Goal: Task Accomplishment & Management: Manage account settings

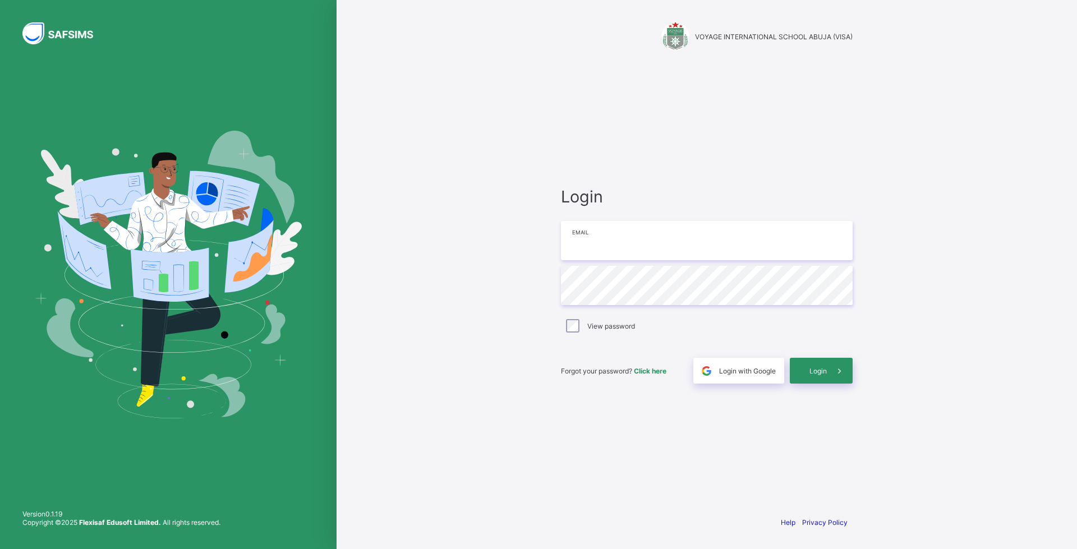
click at [598, 245] on input "email" at bounding box center [707, 240] width 292 height 39
type input "**********"
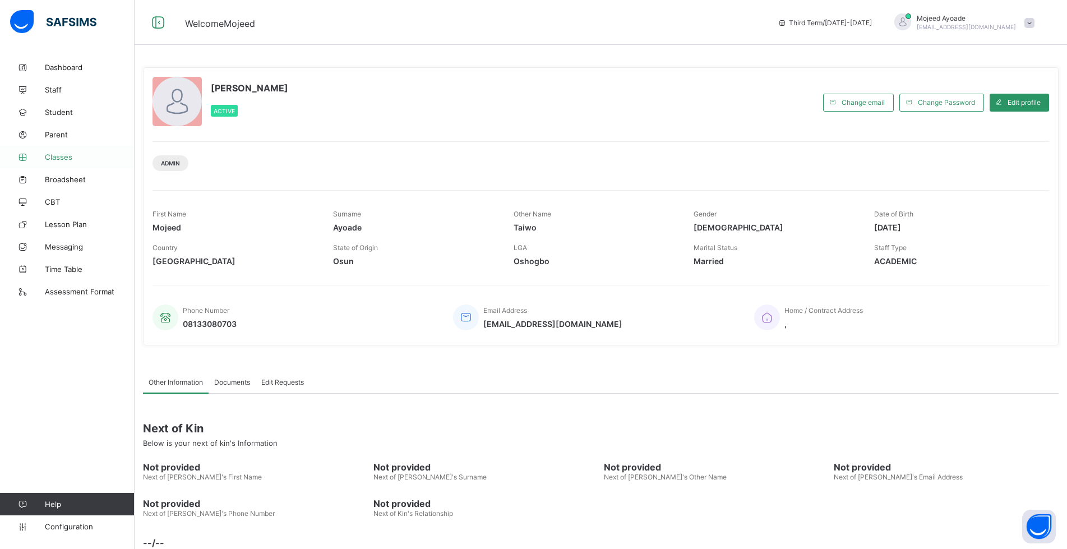
click at [59, 156] on span "Classes" at bounding box center [90, 157] width 90 height 9
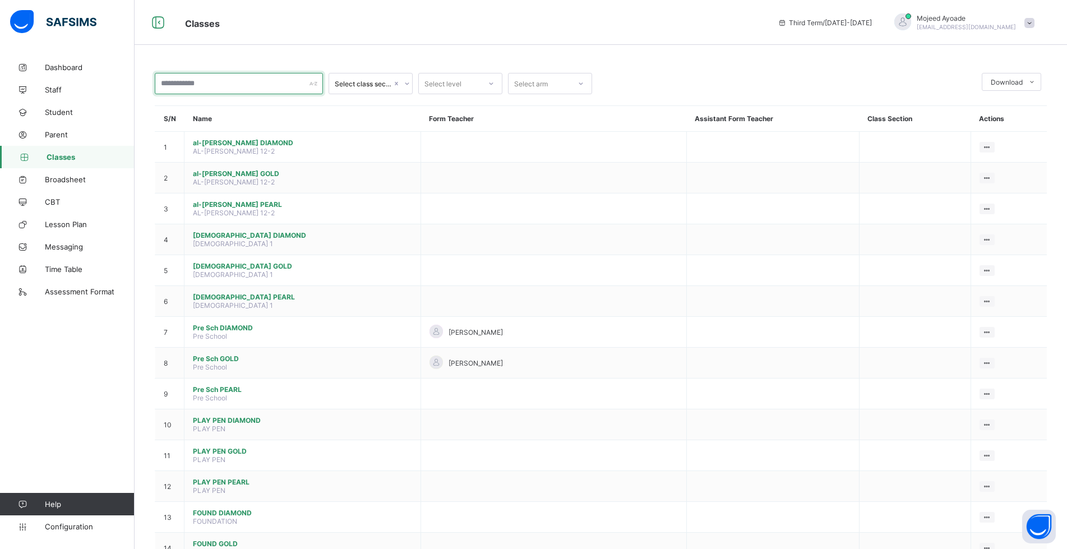
click at [229, 85] on input "text" at bounding box center [239, 83] width 168 height 21
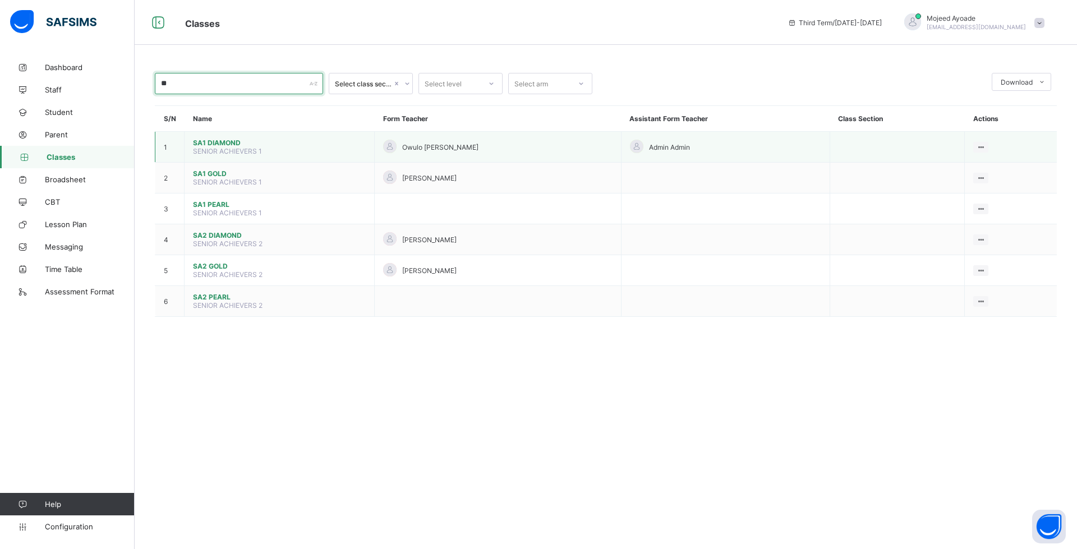
type input "**"
click at [215, 145] on span "SA1 DIAMOND" at bounding box center [279, 143] width 173 height 8
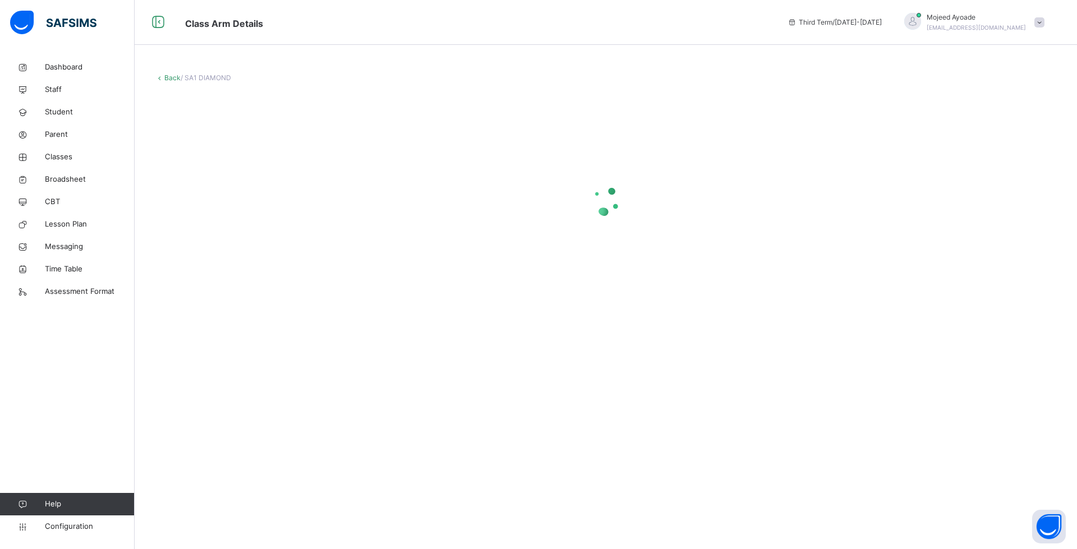
click at [162, 77] on icon at bounding box center [160, 77] width 10 height 8
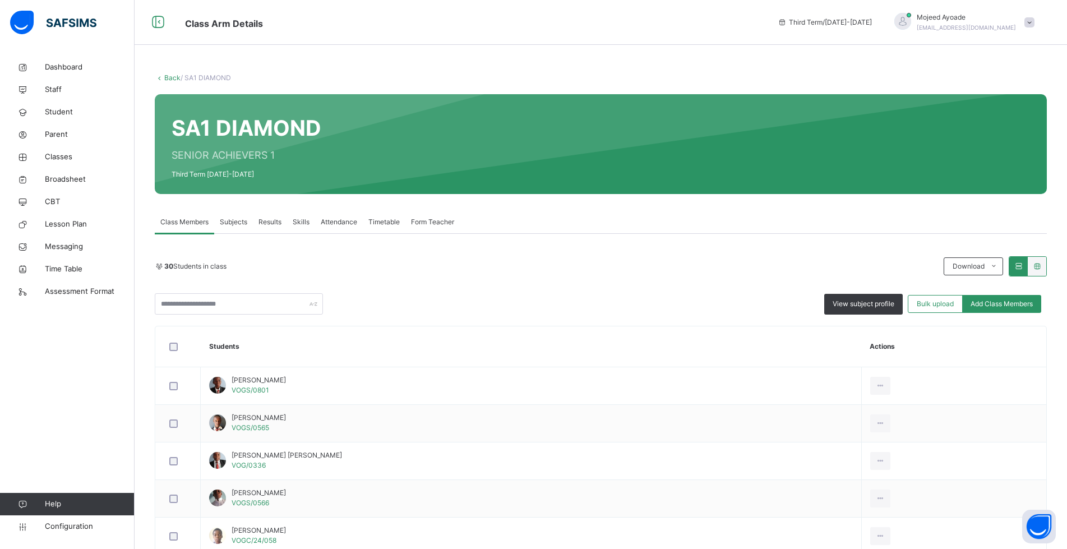
click at [162, 77] on icon at bounding box center [160, 77] width 10 height 8
click at [52, 118] on link "Student" at bounding box center [67, 112] width 135 height 22
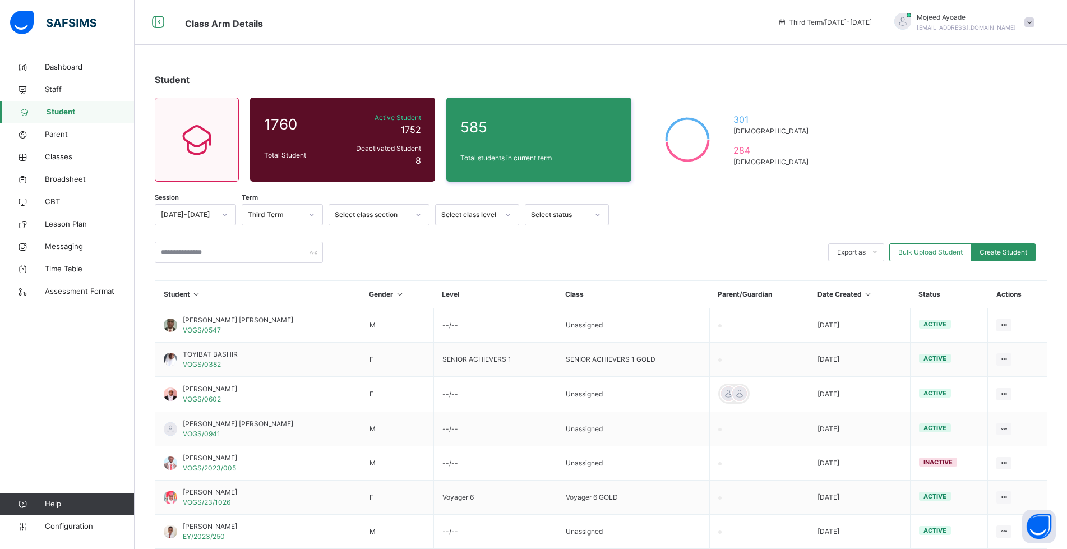
click at [666, 63] on div "Student 1760 Total Student Active Student 1752 Deactivated Student 8 585 Total …" at bounding box center [601, 388] width 933 height 664
click at [799, 210] on div at bounding box center [825, 214] width 421 height 21
click at [223, 216] on icon at bounding box center [225, 214] width 7 height 11
click at [190, 238] on div "[DATE]-[DATE]" at bounding box center [195, 240] width 80 height 19
click at [294, 219] on div "Select..." at bounding box center [271, 214] width 59 height 17
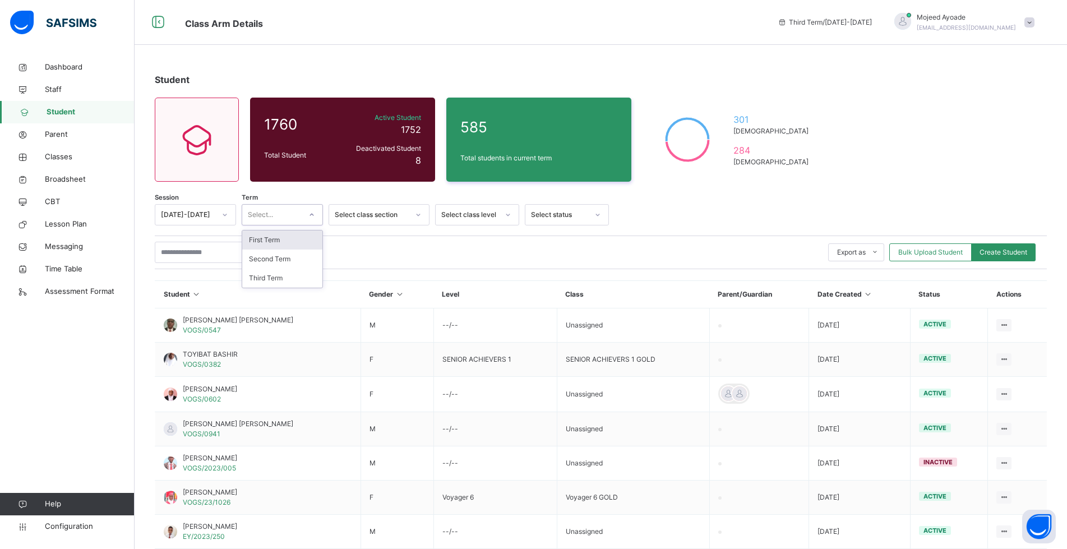
click at [282, 243] on div "First Term" at bounding box center [282, 240] width 80 height 19
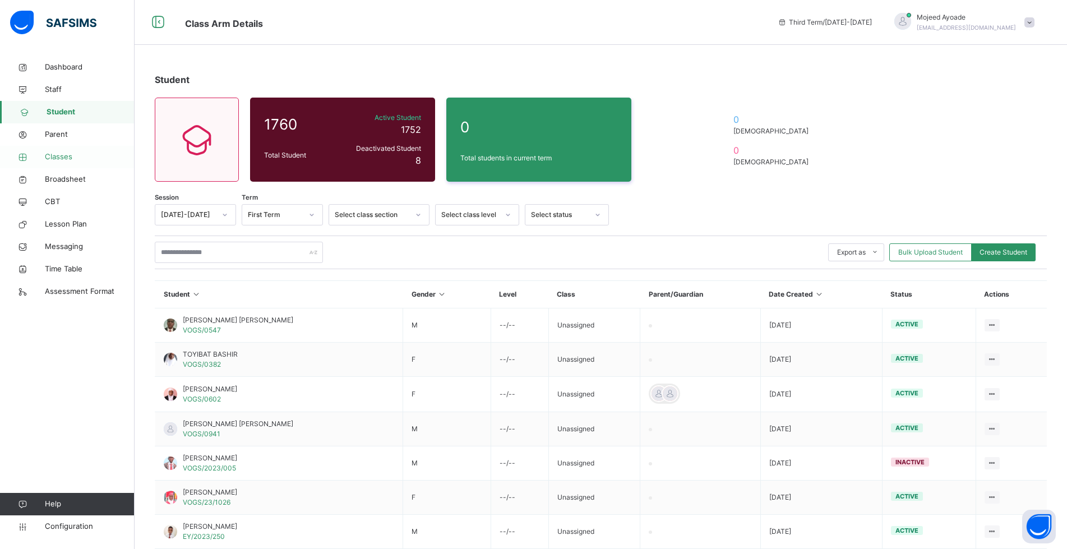
click at [67, 159] on span "Classes" at bounding box center [90, 156] width 90 height 11
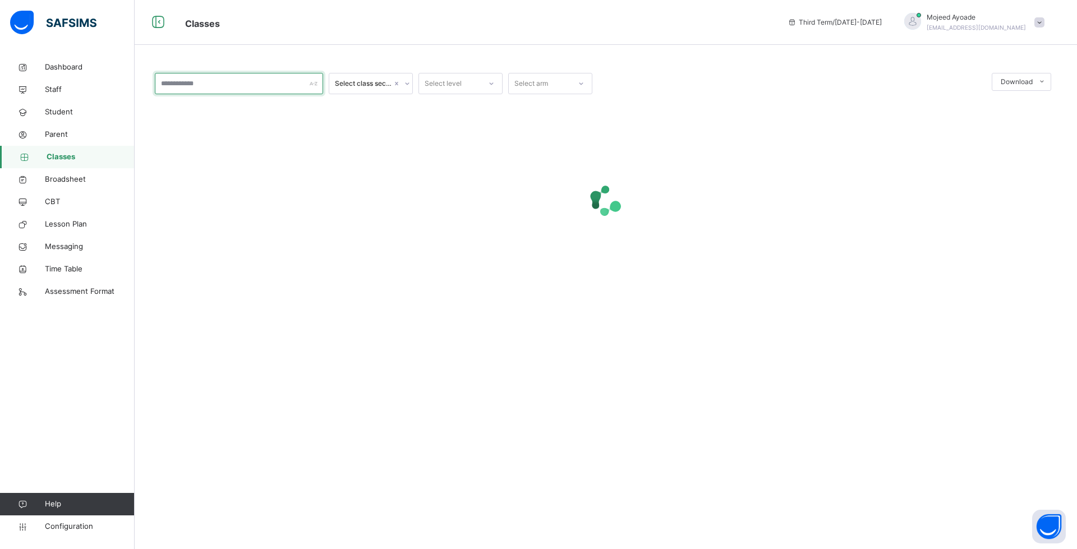
click at [199, 84] on input "text" at bounding box center [239, 83] width 168 height 21
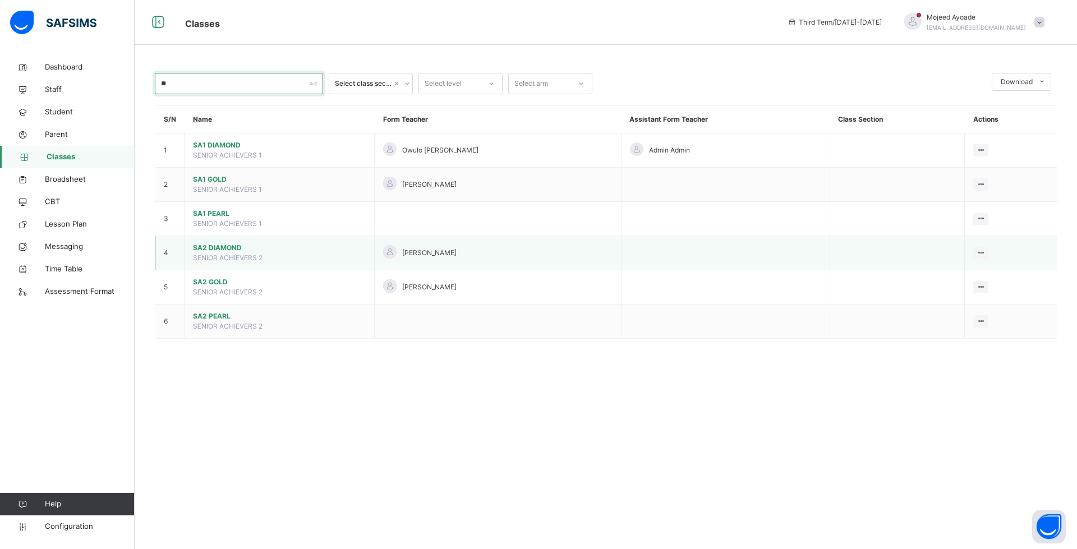
type input "**"
click at [216, 248] on span "SA2 DIAMOND" at bounding box center [279, 248] width 173 height 10
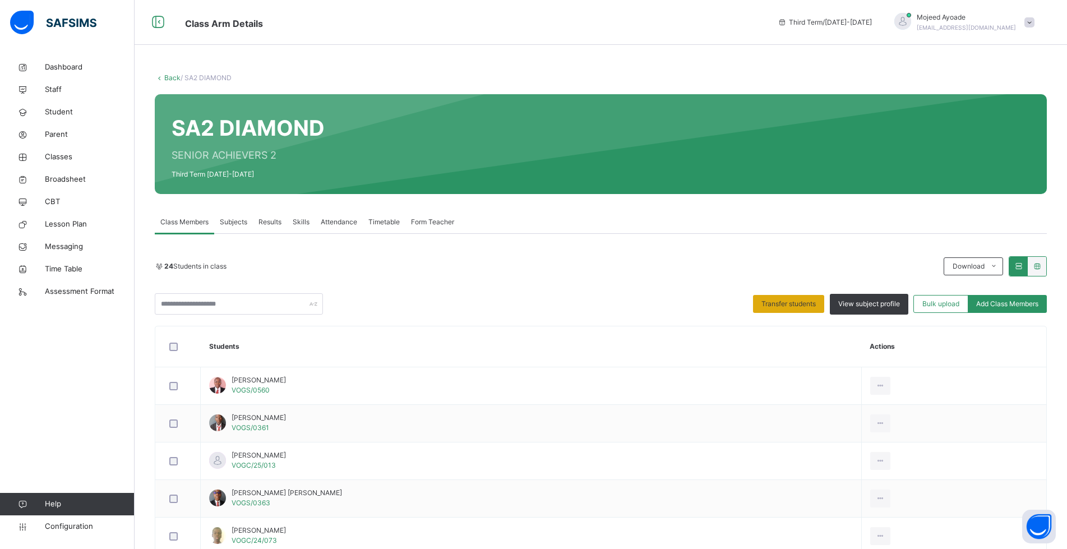
click at [801, 304] on span "Transfer students" at bounding box center [789, 304] width 54 height 10
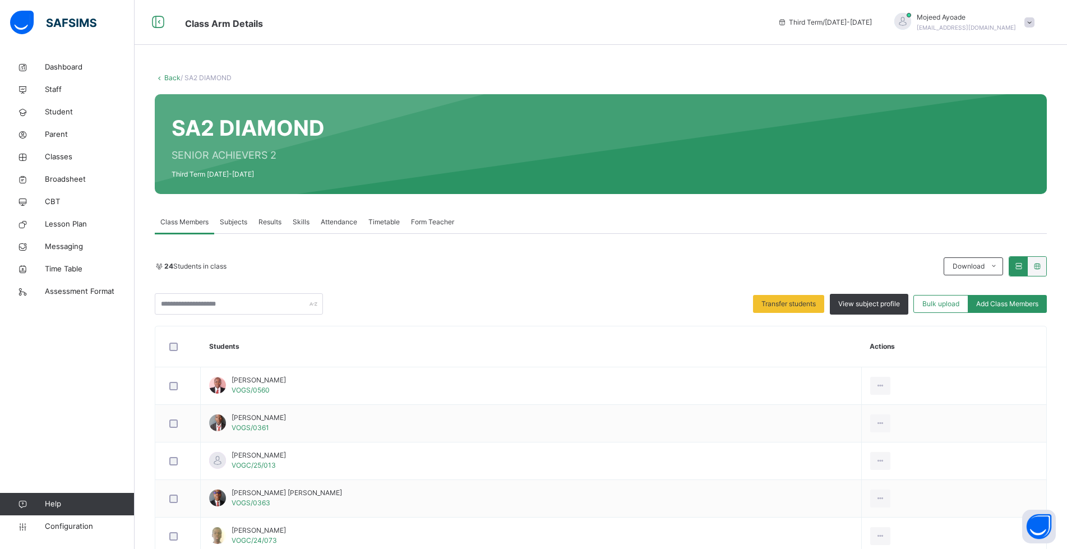
click at [375, 259] on div "24 Students in class Download Pdf Report Excel Report" at bounding box center [601, 266] width 892 height 20
click at [1024, 268] on icon at bounding box center [1019, 266] width 10 height 8
click at [54, 523] on span "Configuration" at bounding box center [89, 526] width 89 height 11
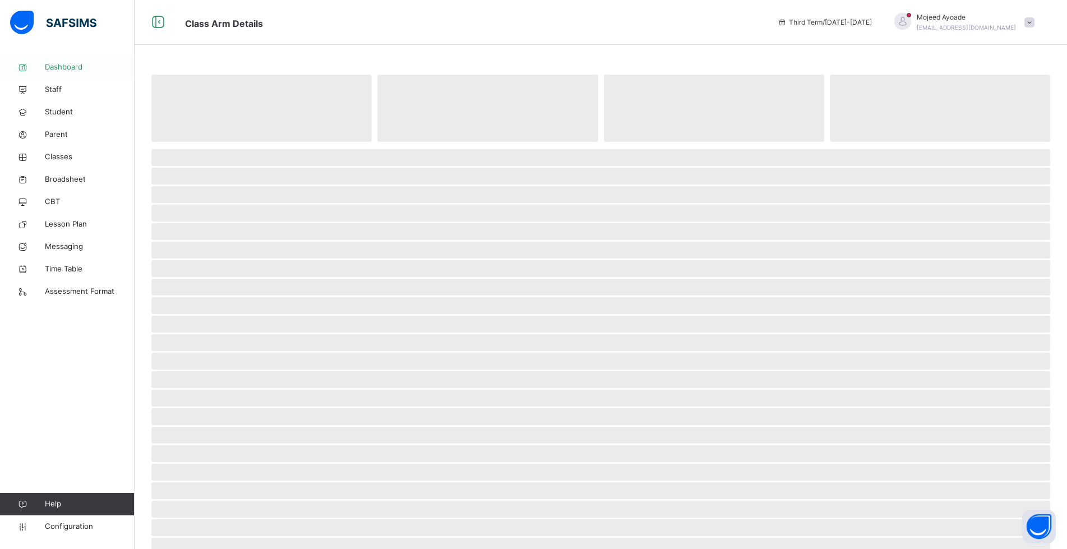
click at [62, 66] on span "Dashboard" at bounding box center [90, 67] width 90 height 11
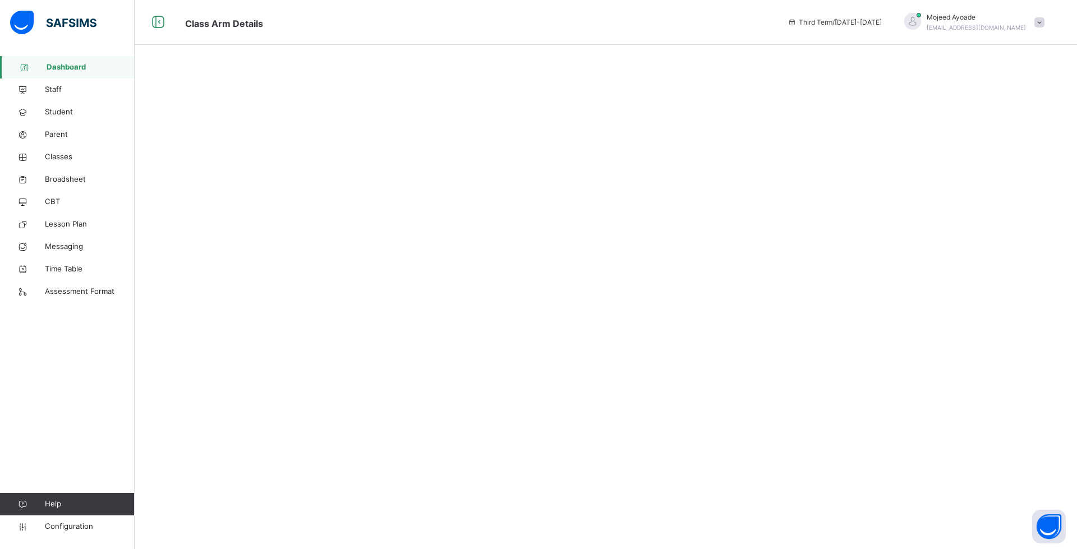
click at [62, 66] on span "Dashboard" at bounding box center [91, 67] width 88 height 11
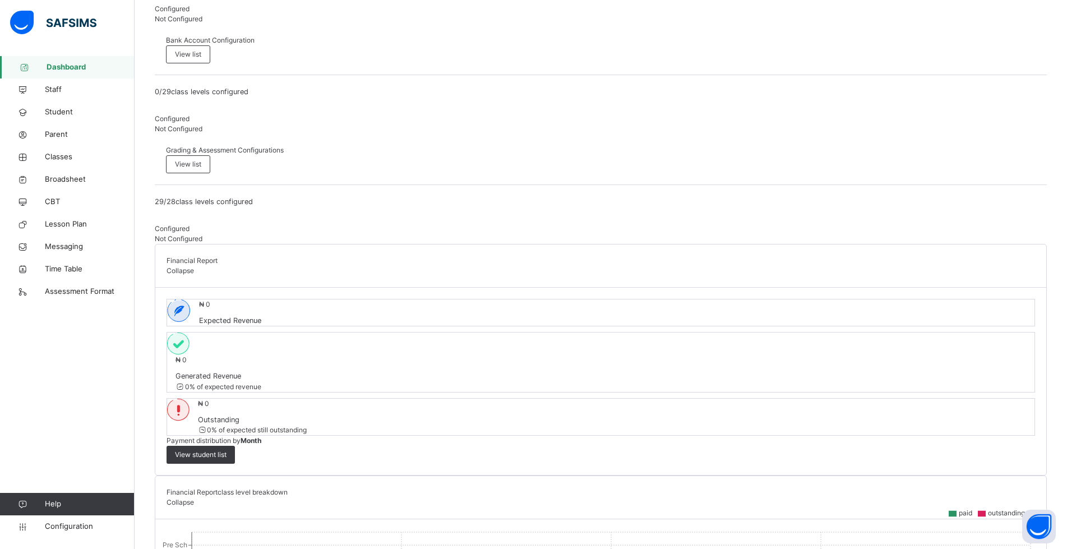
scroll to position [617, 0]
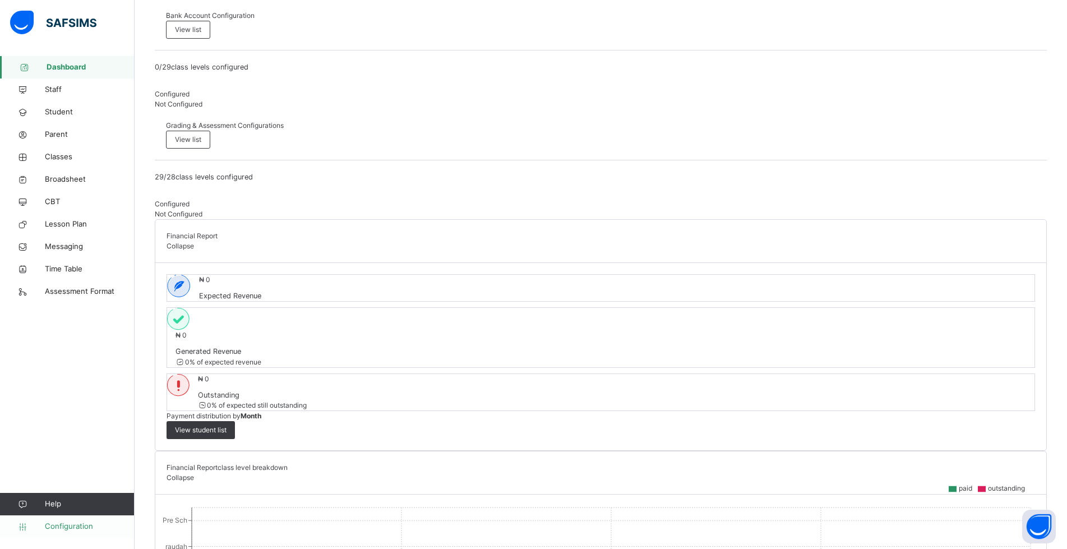
click at [70, 524] on span "Configuration" at bounding box center [89, 526] width 89 height 11
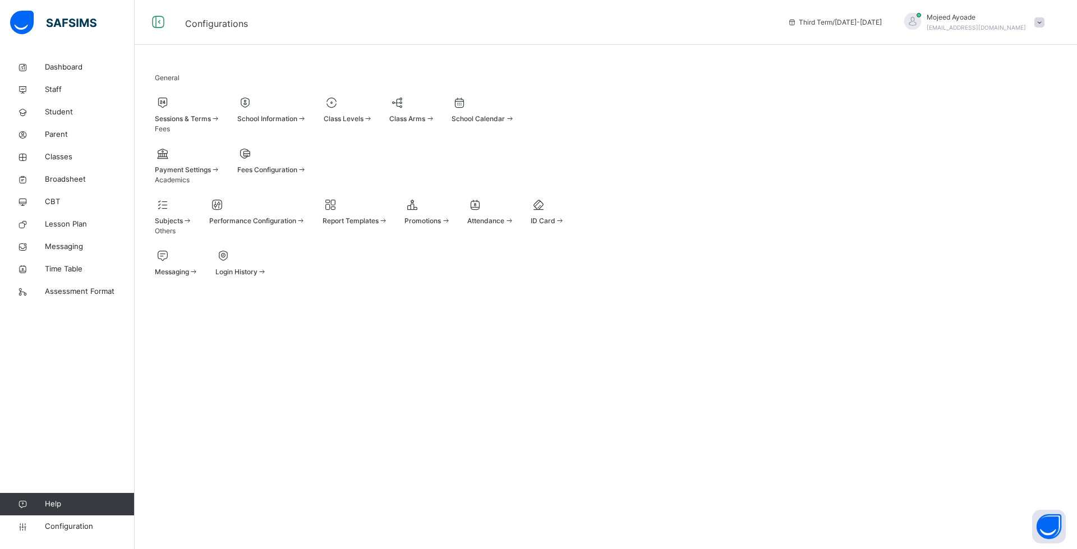
click at [218, 110] on div at bounding box center [188, 102] width 66 height 17
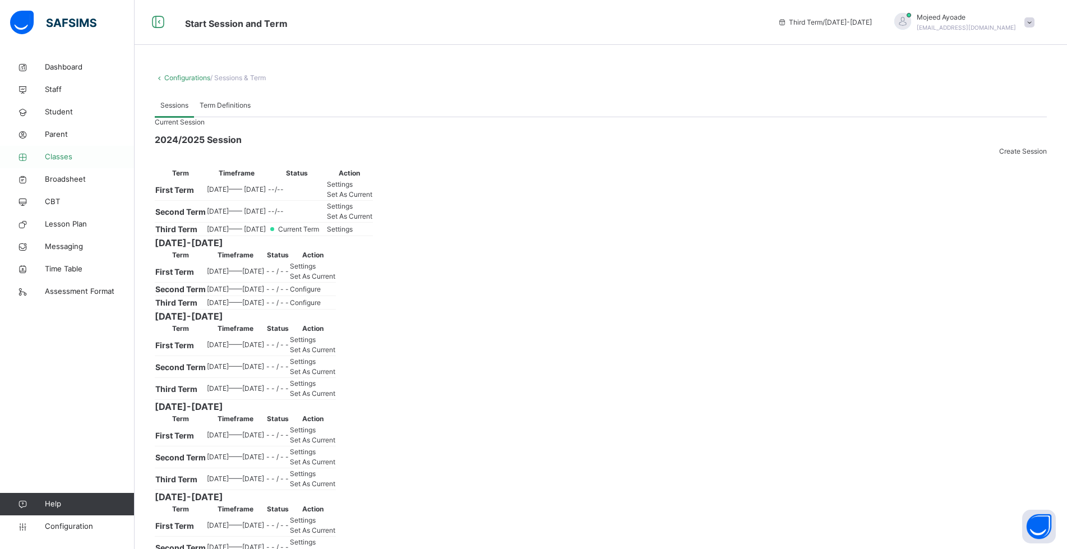
click at [64, 155] on span "Classes" at bounding box center [90, 156] width 90 height 11
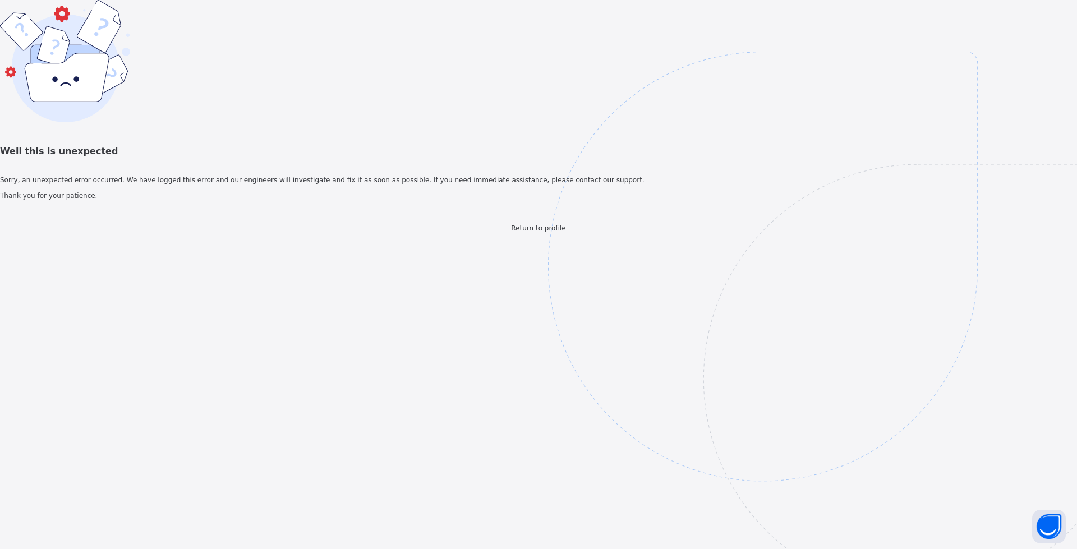
click at [550, 232] on span "Return to profile" at bounding box center [538, 228] width 54 height 8
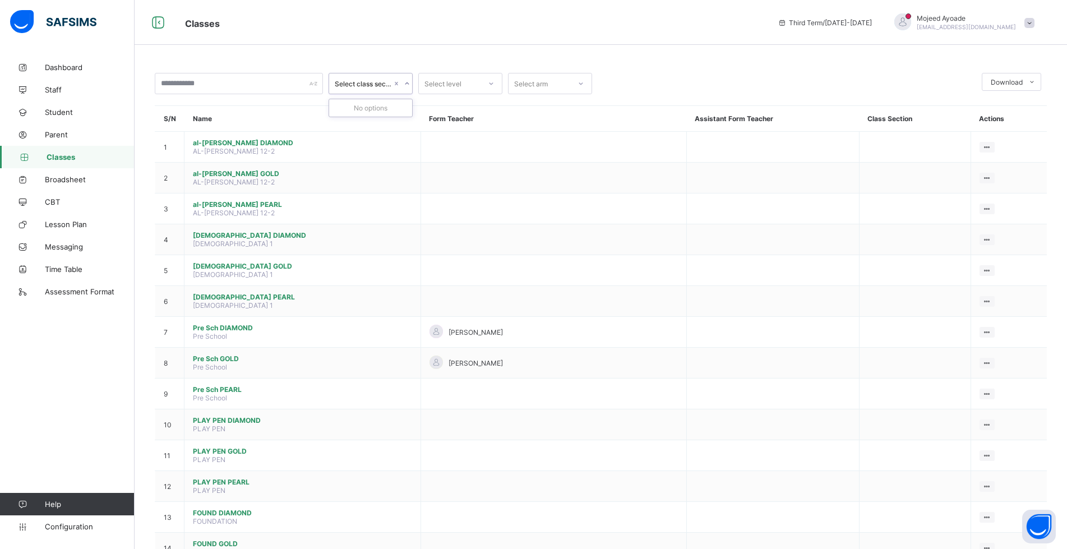
click at [384, 80] on div "Select class section" at bounding box center [363, 84] width 57 height 8
click at [459, 83] on div "Select level" at bounding box center [443, 83] width 37 height 21
drag, startPoint x: 633, startPoint y: 81, endPoint x: 588, endPoint y: 81, distance: 44.3
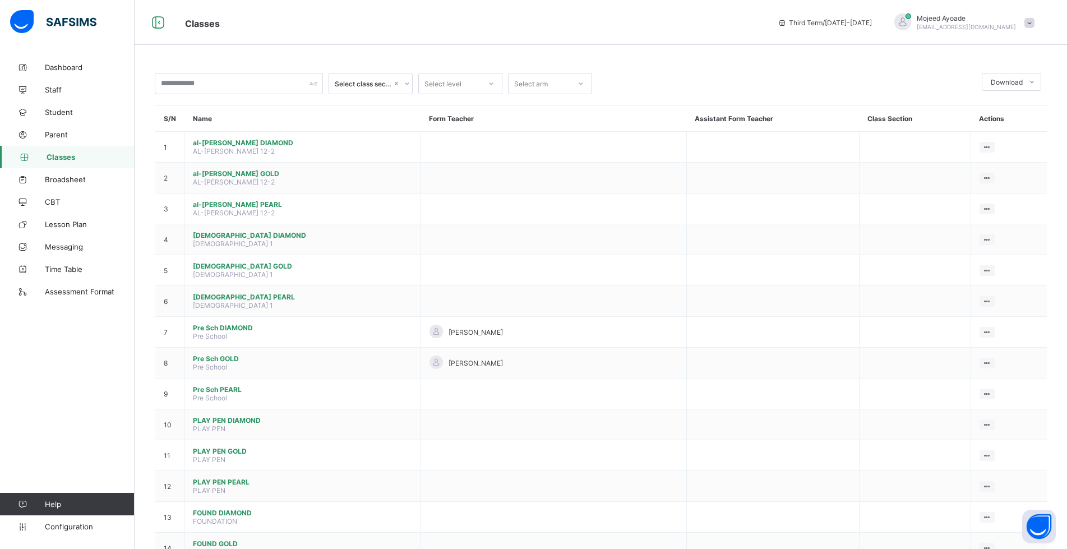
click at [633, 81] on div at bounding box center [787, 83] width 379 height 21
click at [575, 83] on div at bounding box center [581, 84] width 19 height 18
click at [634, 80] on div at bounding box center [787, 83] width 379 height 21
click at [374, 85] on div "Select class section" at bounding box center [363, 84] width 57 height 8
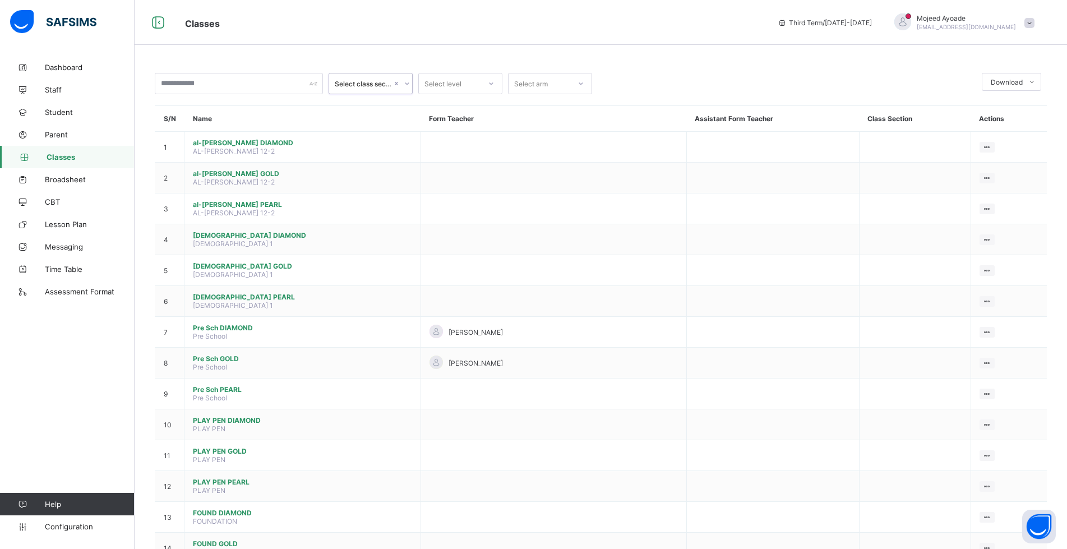
click at [374, 85] on div "Select class section" at bounding box center [363, 84] width 57 height 8
click at [256, 84] on input "text" at bounding box center [239, 83] width 168 height 21
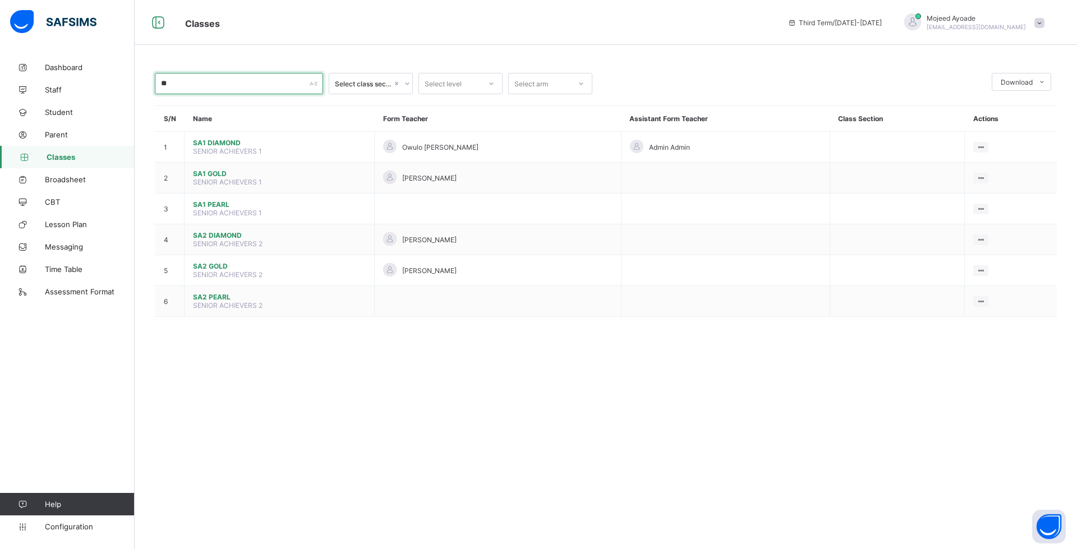
type input "**"
click at [307, 373] on div "** Select class section Select level Select arm Download Pdf Report Excel Repor…" at bounding box center [606, 274] width 942 height 549
click at [561, 82] on div "Select arm" at bounding box center [540, 84] width 62 height 16
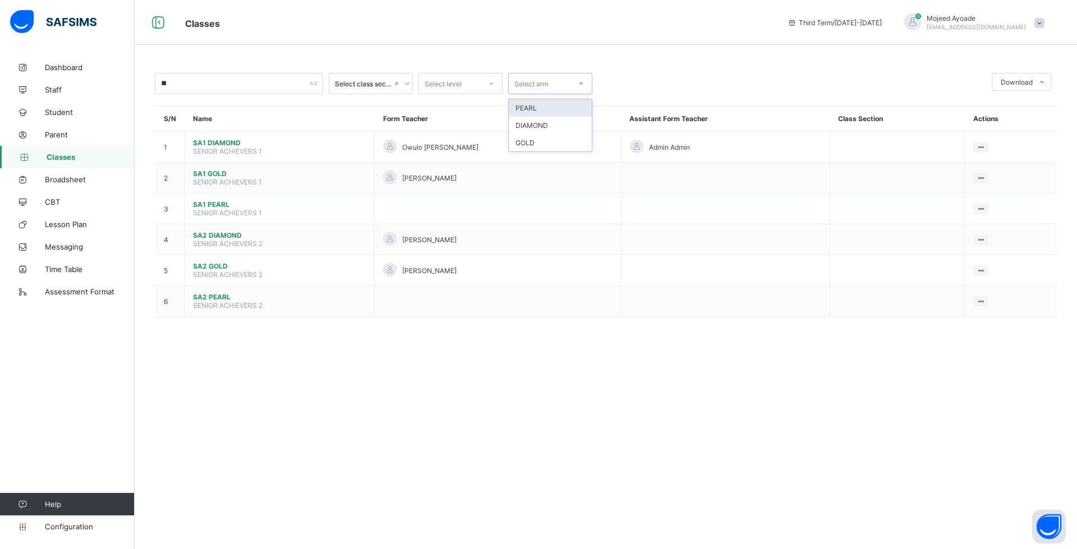
click at [528, 110] on div "PEARL" at bounding box center [550, 107] width 83 height 17
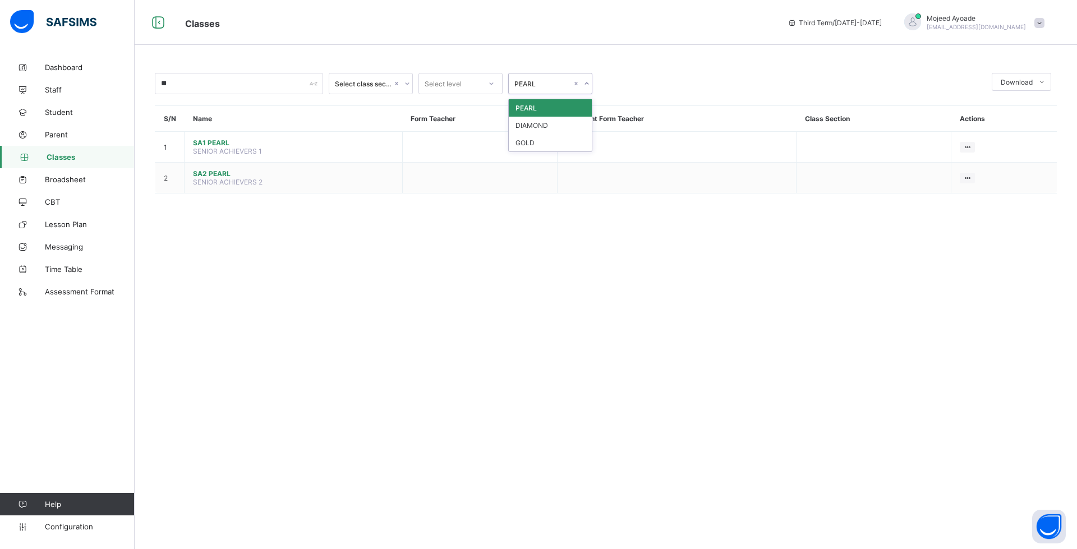
click at [552, 86] on div "PEARL" at bounding box center [542, 84] width 57 height 8
click at [549, 129] on div "DIAMOND" at bounding box center [550, 125] width 83 height 17
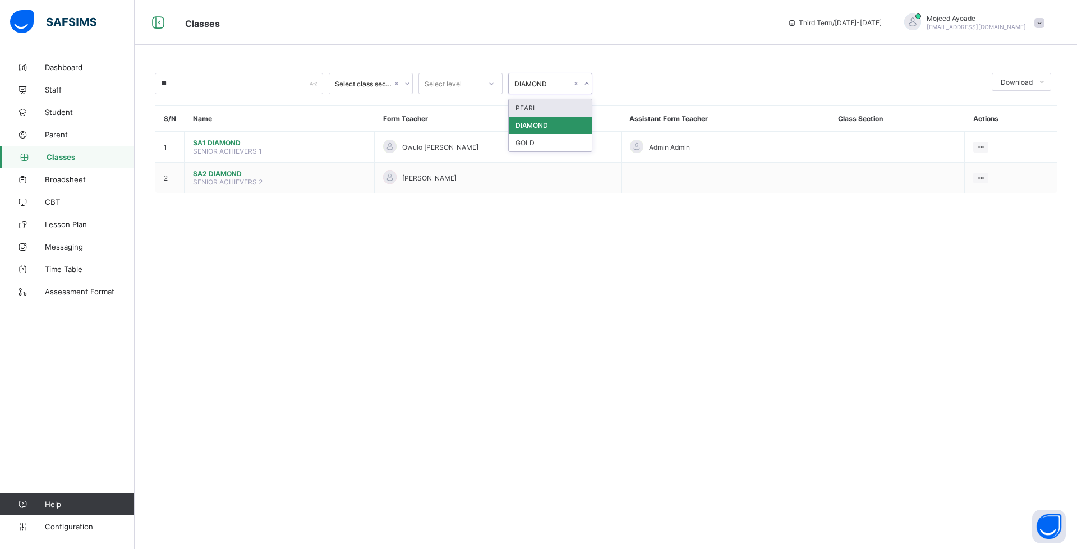
click at [541, 84] on div "DIAMOND" at bounding box center [542, 84] width 57 height 8
click at [541, 145] on div "GOLD" at bounding box center [550, 142] width 83 height 17
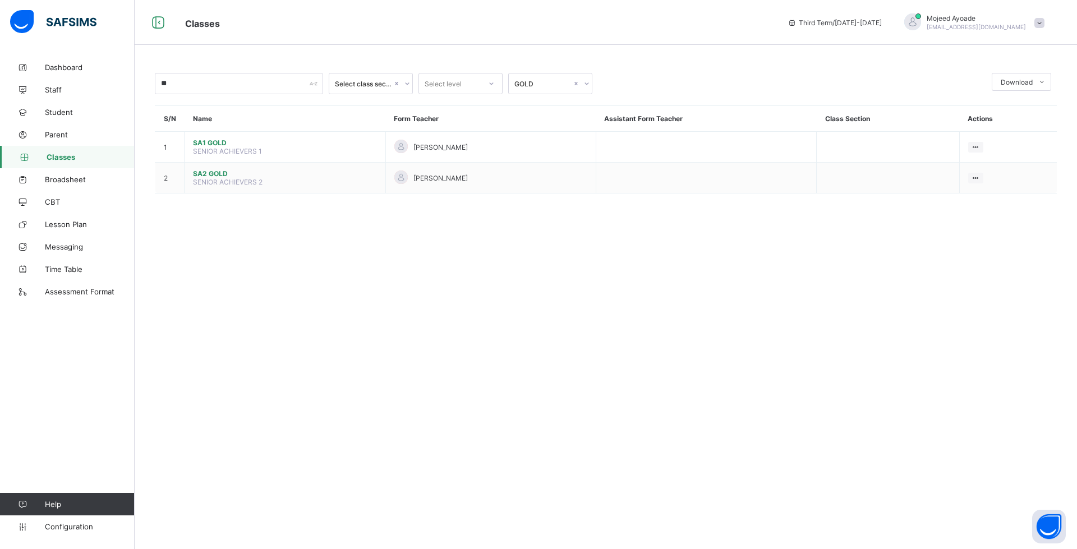
click at [942, 319] on div "** Select class section Select level GOLD Download Pdf Report Excel Report S/N …" at bounding box center [606, 274] width 942 height 549
click at [52, 530] on span "Configuration" at bounding box center [89, 526] width 89 height 9
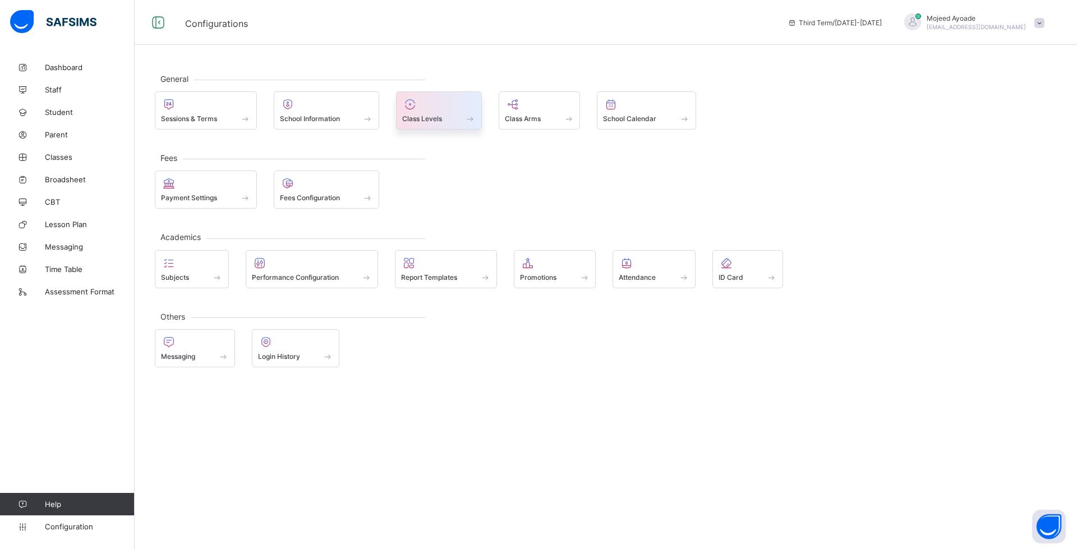
click at [422, 112] on span at bounding box center [438, 112] width 73 height 3
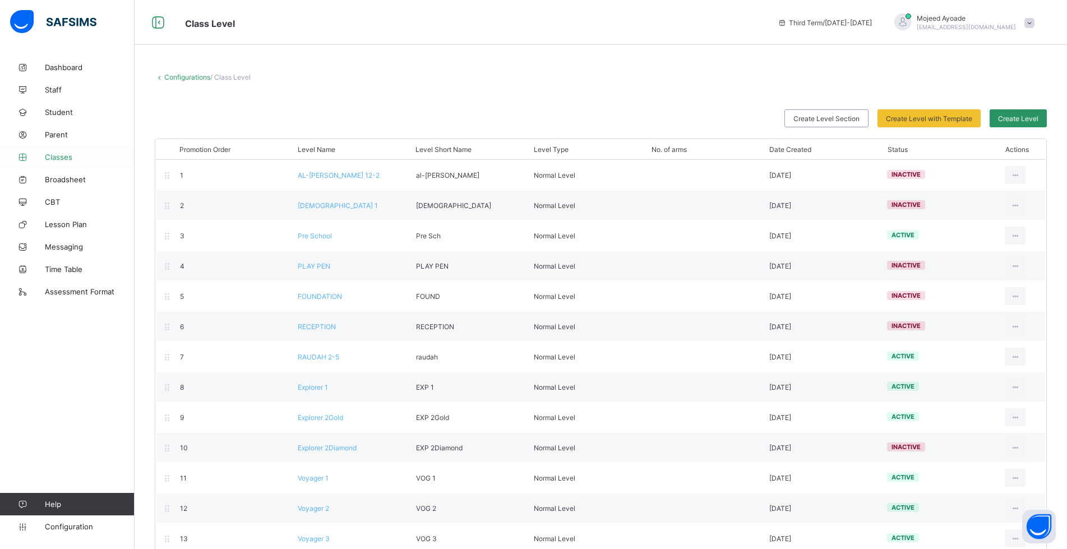
click at [57, 154] on span "Classes" at bounding box center [90, 157] width 90 height 9
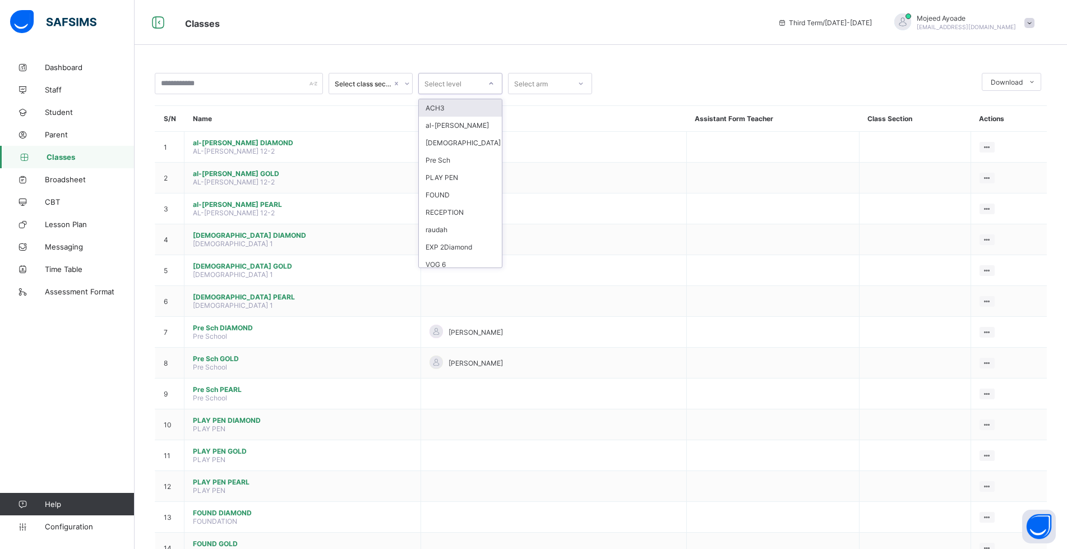
click at [483, 84] on div at bounding box center [491, 84] width 19 height 18
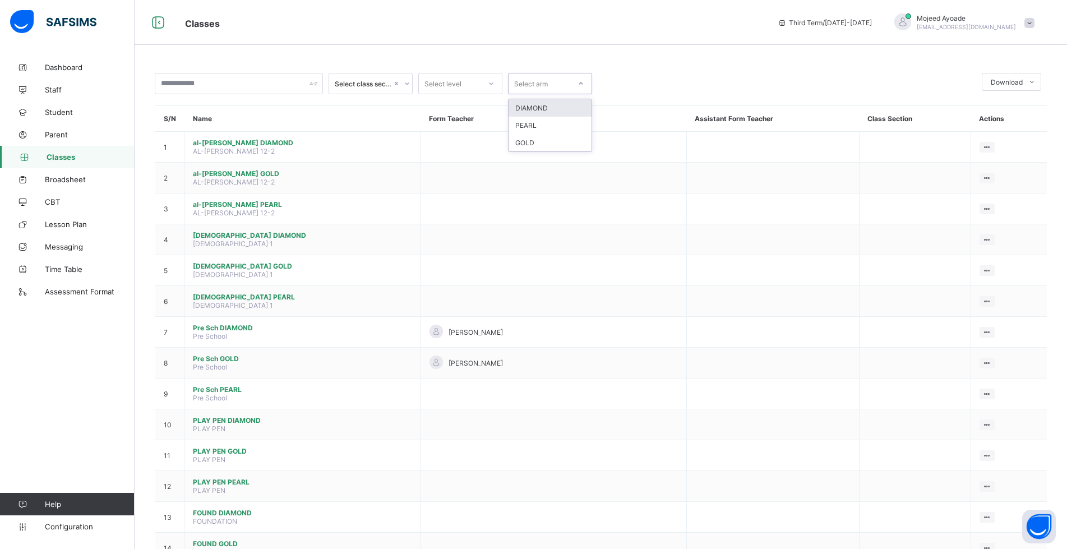
click at [533, 85] on div "Select arm" at bounding box center [531, 83] width 34 height 21
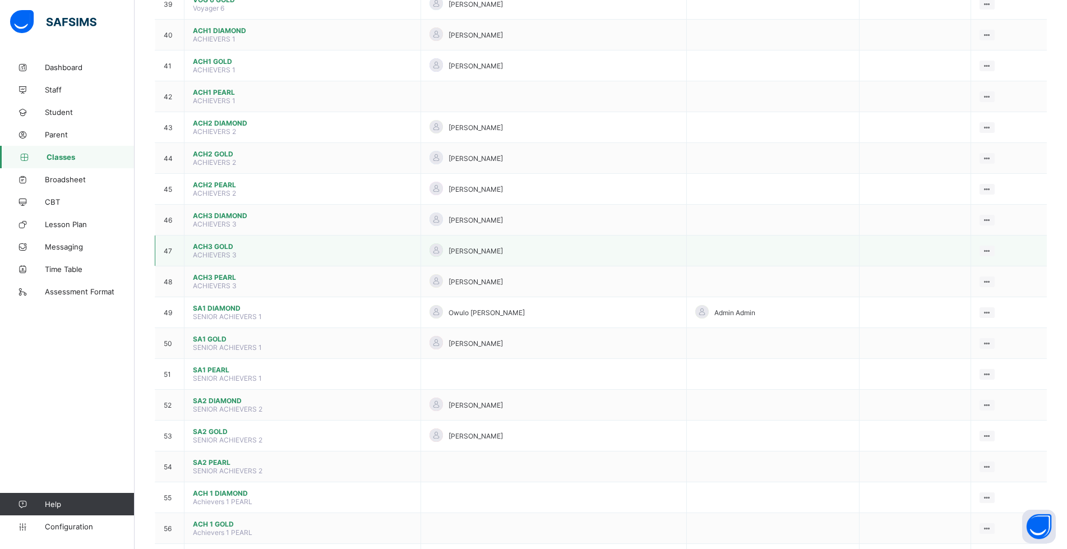
scroll to position [1346, 0]
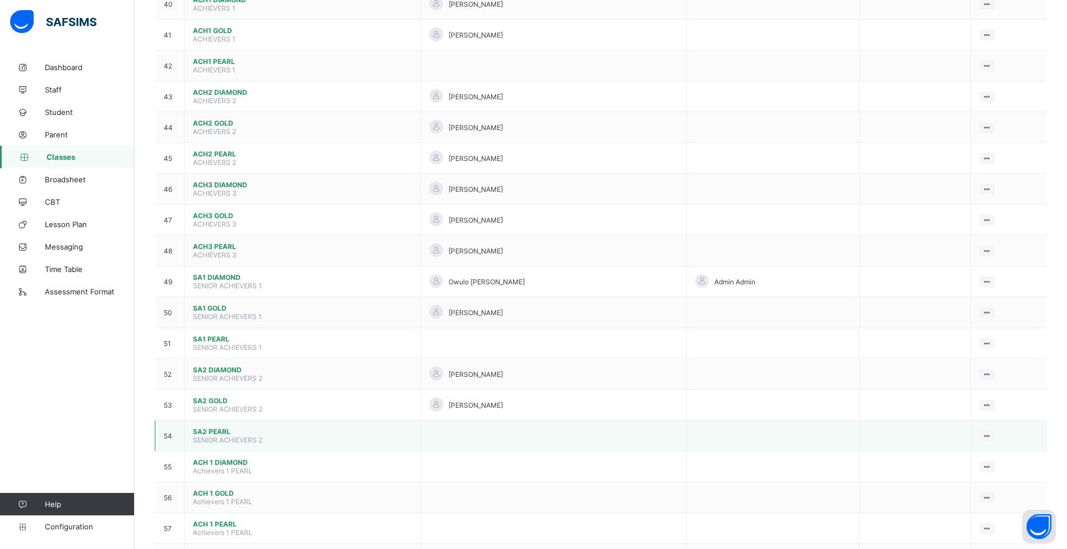
click at [211, 432] on span "SA2 PEARL" at bounding box center [302, 431] width 219 height 8
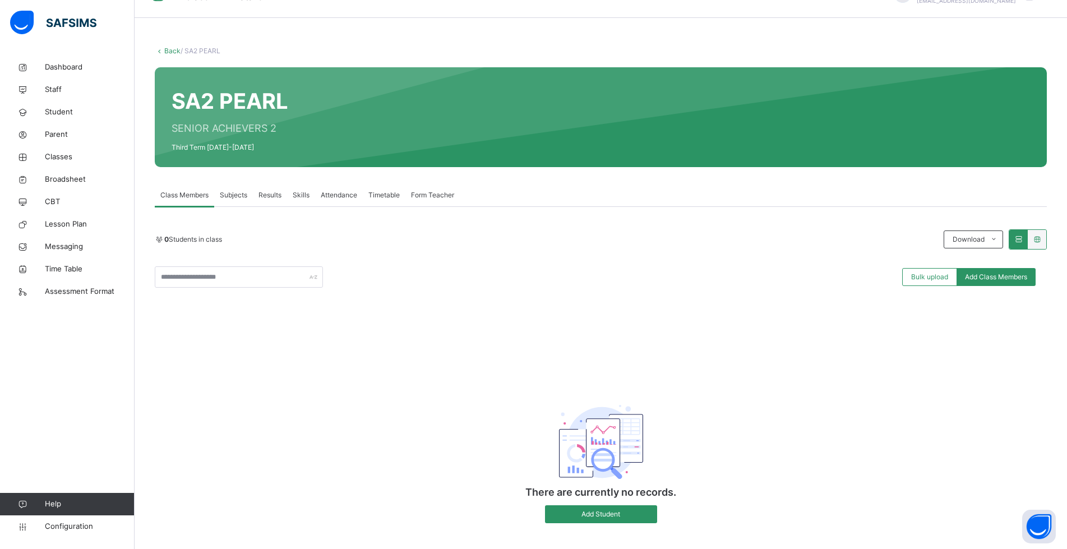
scroll to position [41, 0]
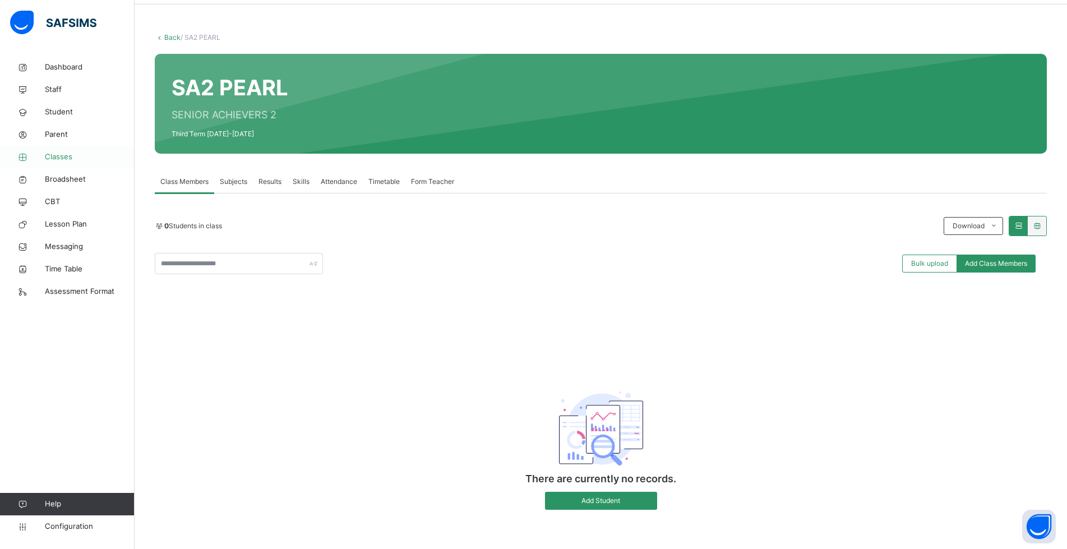
click at [63, 155] on span "Classes" at bounding box center [90, 156] width 90 height 11
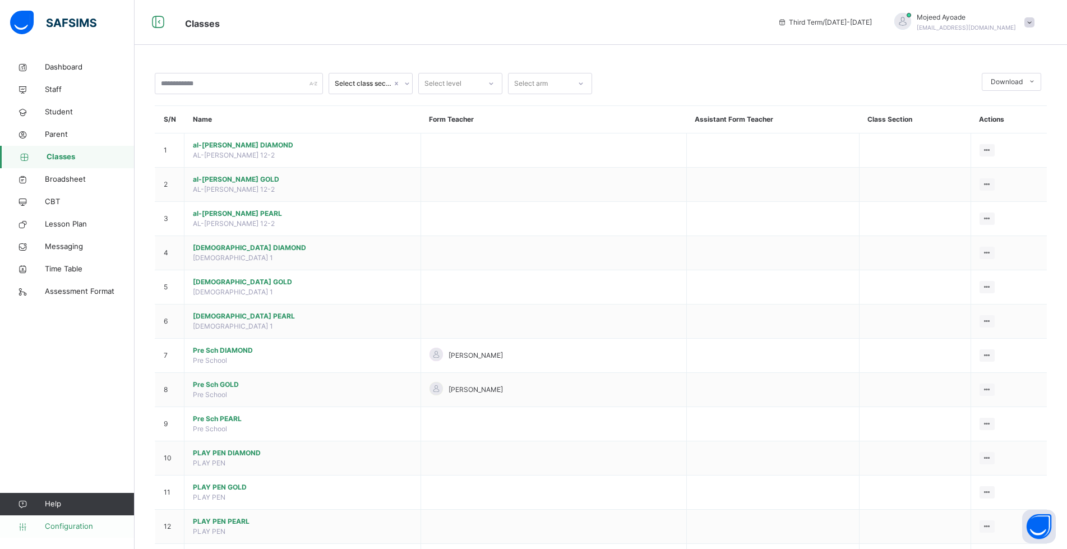
click at [62, 526] on span "Configuration" at bounding box center [89, 526] width 89 height 11
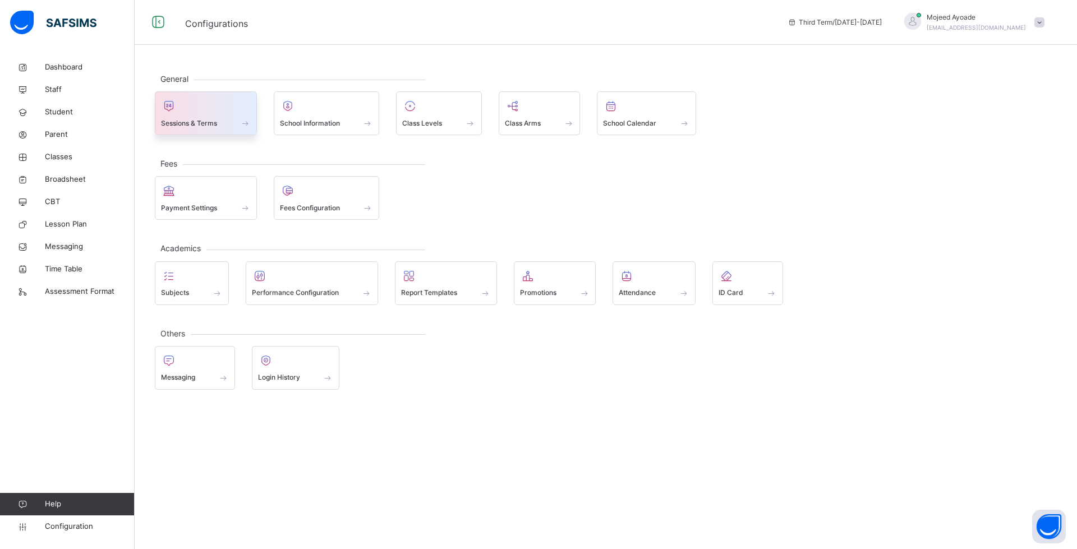
click at [193, 119] on span "Sessions & Terms" at bounding box center [189, 123] width 56 height 10
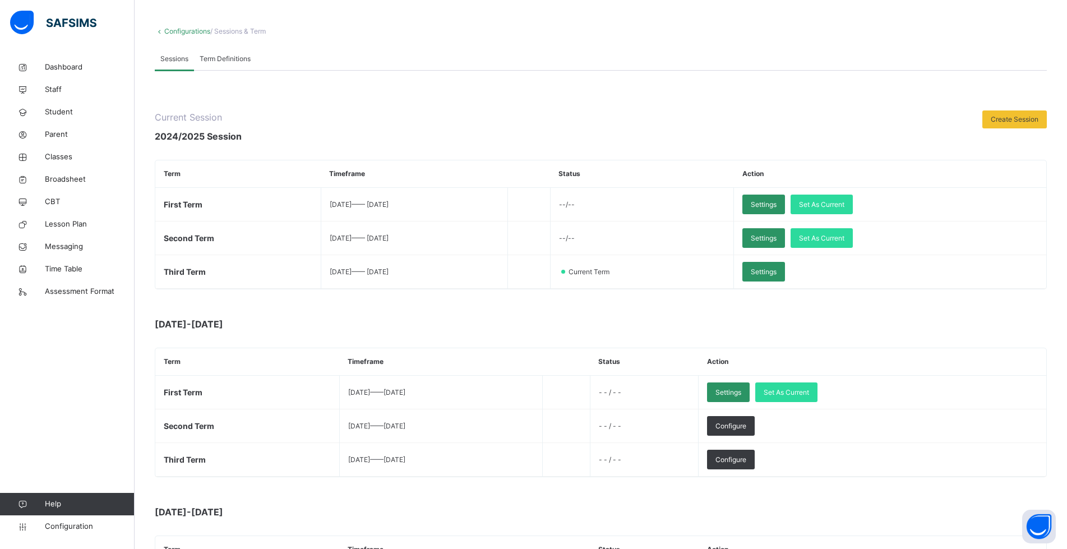
scroll to position [168, 0]
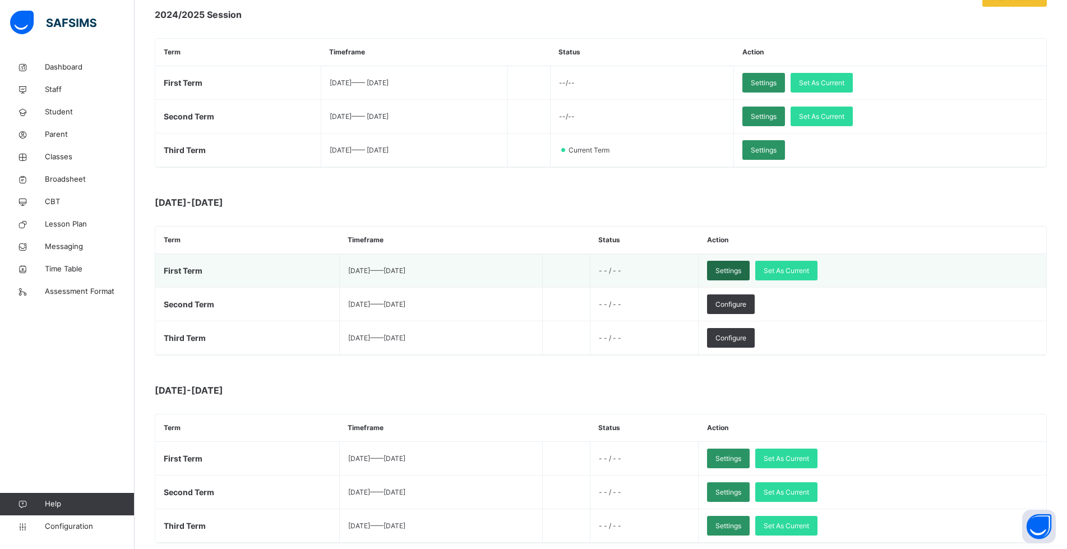
click at [741, 266] on span "Settings" at bounding box center [729, 271] width 26 height 10
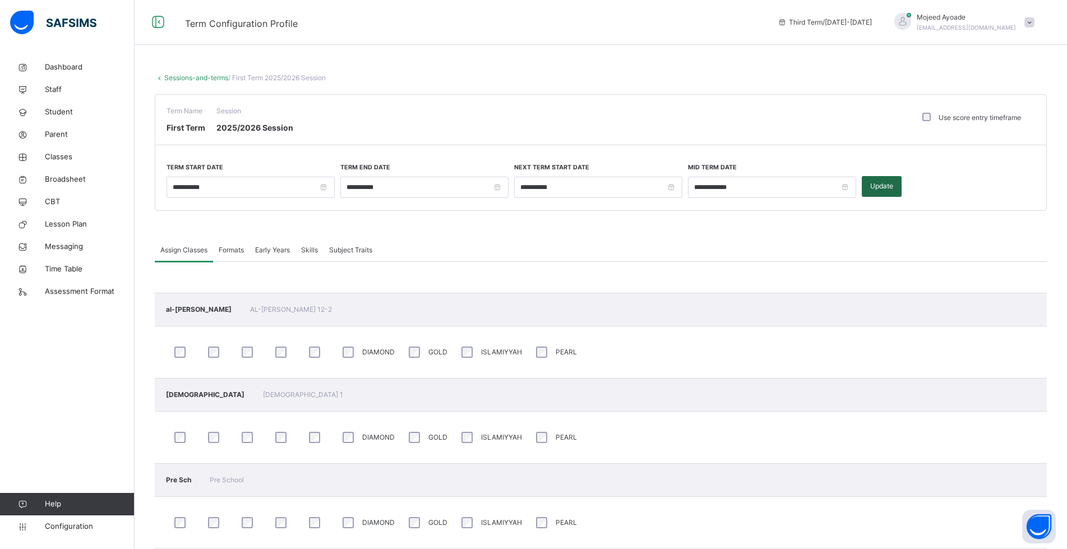
click at [884, 188] on span "Update" at bounding box center [881, 186] width 23 height 10
click at [54, 156] on span "Classes" at bounding box center [90, 156] width 90 height 11
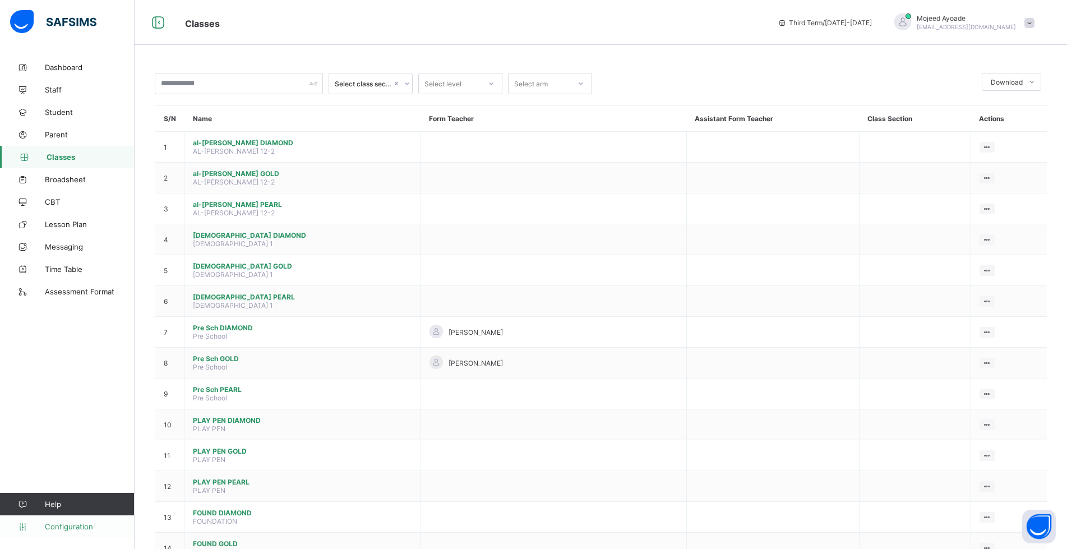
click at [54, 526] on span "Configuration" at bounding box center [89, 526] width 89 height 9
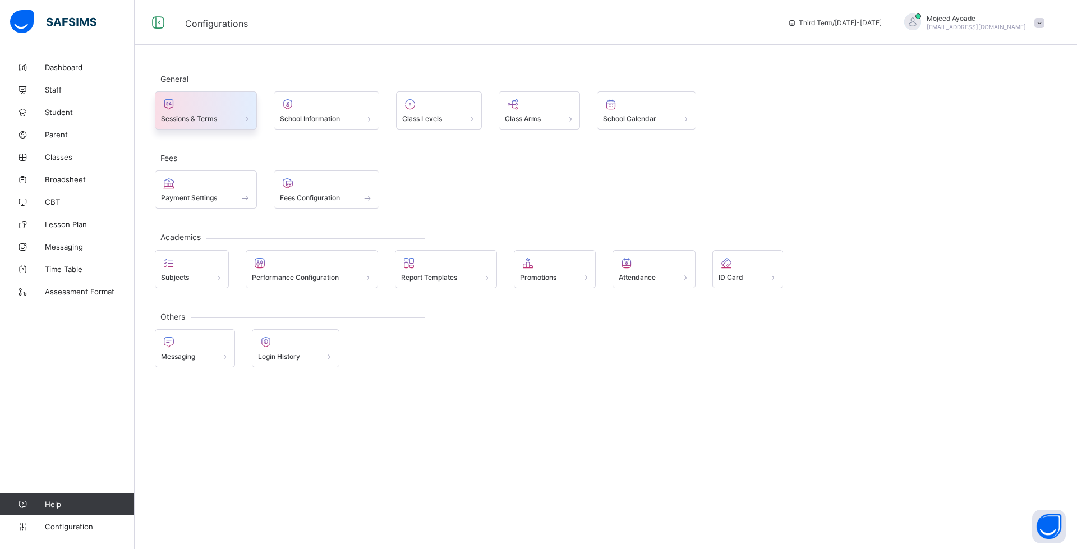
click at [191, 112] on span at bounding box center [206, 112] width 90 height 3
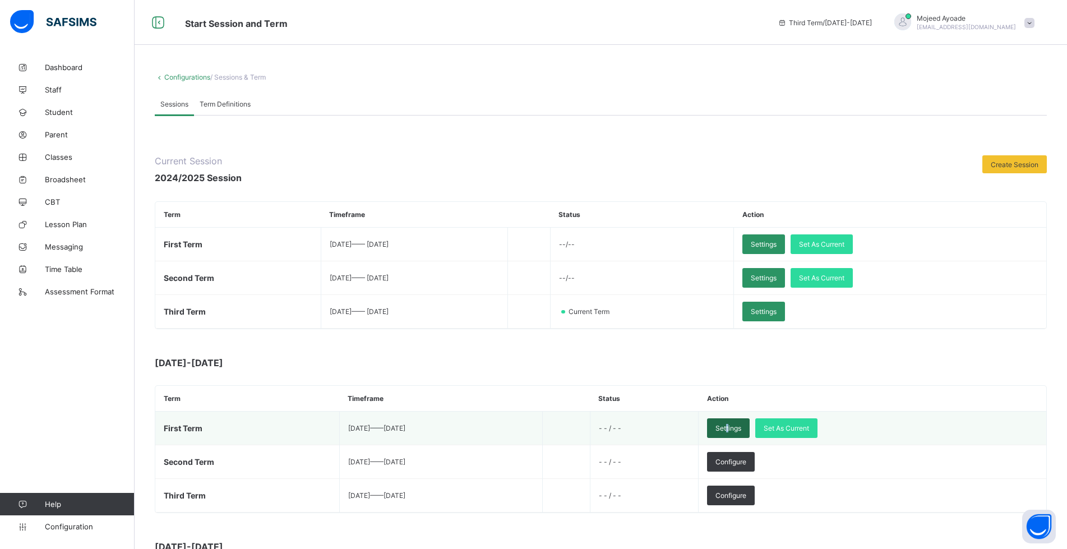
click at [741, 427] on span "Settings" at bounding box center [729, 428] width 26 height 8
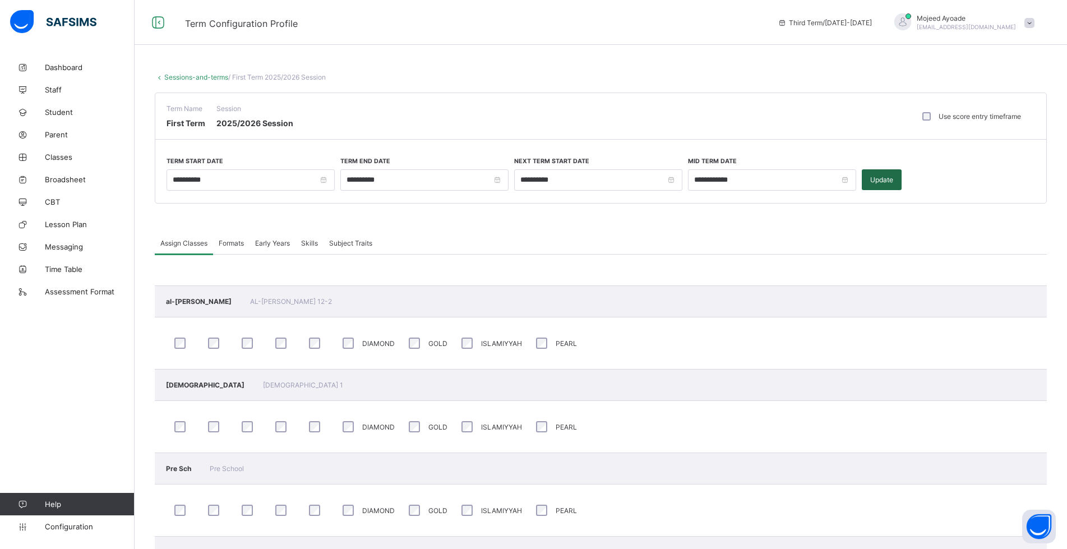
click at [882, 181] on span "Update" at bounding box center [881, 180] width 23 height 8
click at [64, 156] on span "Classes" at bounding box center [90, 157] width 90 height 9
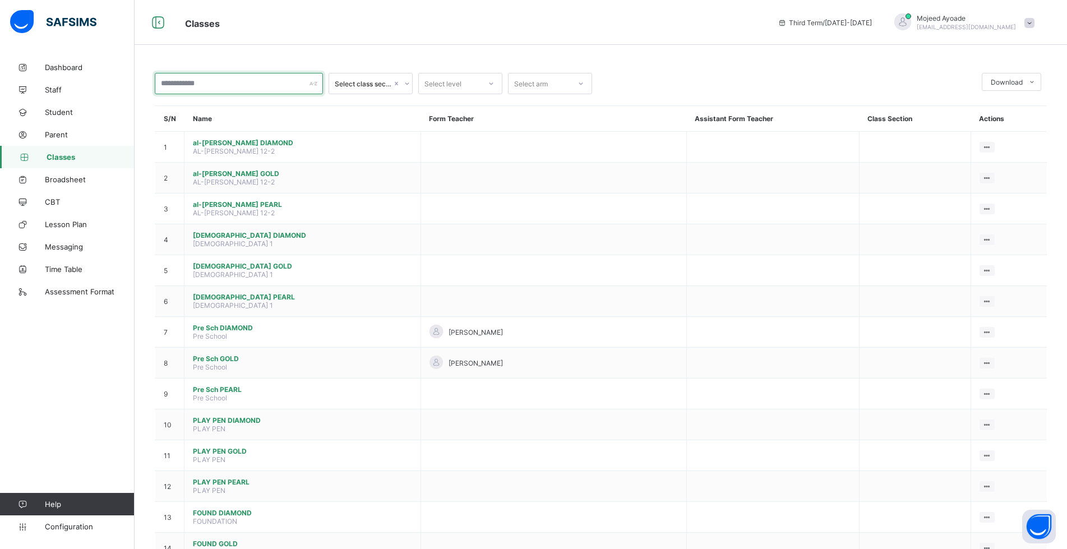
click at [270, 92] on input "text" at bounding box center [239, 83] width 168 height 21
click at [363, 88] on div "Select class section" at bounding box center [360, 84] width 62 height 16
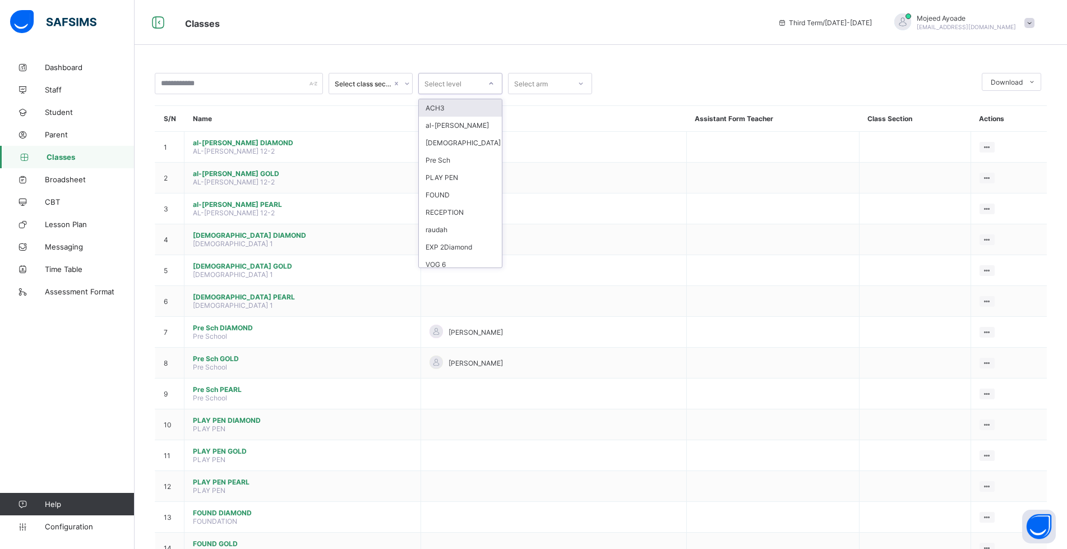
click at [453, 84] on div "Select level" at bounding box center [443, 83] width 37 height 21
click at [388, 83] on div "Select class section" at bounding box center [363, 84] width 57 height 8
click at [370, 86] on div "Select class section" at bounding box center [363, 84] width 57 height 8
click at [450, 88] on div "Select level" at bounding box center [443, 83] width 37 height 21
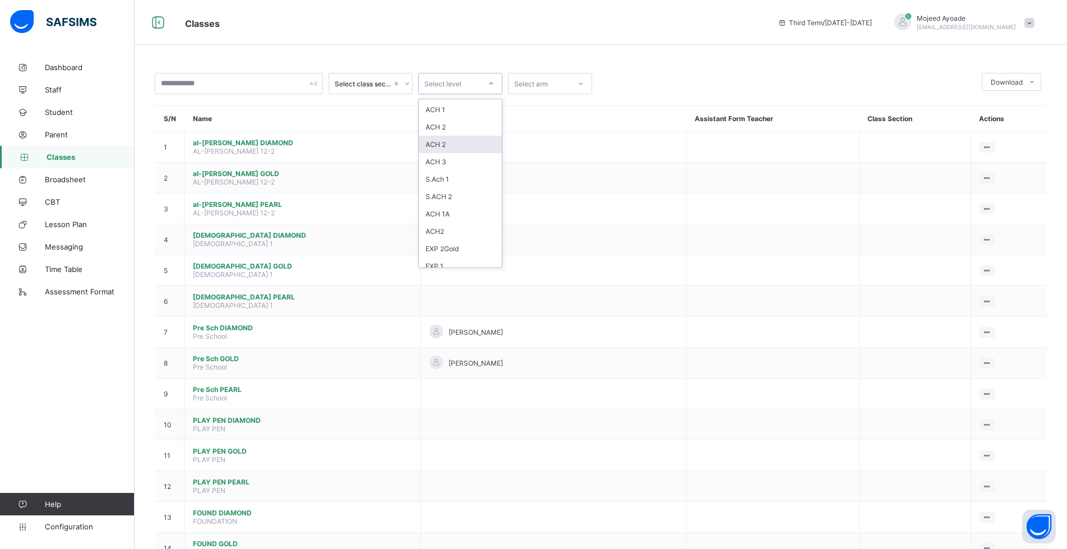
scroll to position [319, 0]
click at [536, 87] on div "Select arm" at bounding box center [531, 83] width 34 height 21
click at [536, 85] on div "Select arm" at bounding box center [531, 83] width 34 height 21
click at [898, 73] on div at bounding box center [787, 83] width 379 height 21
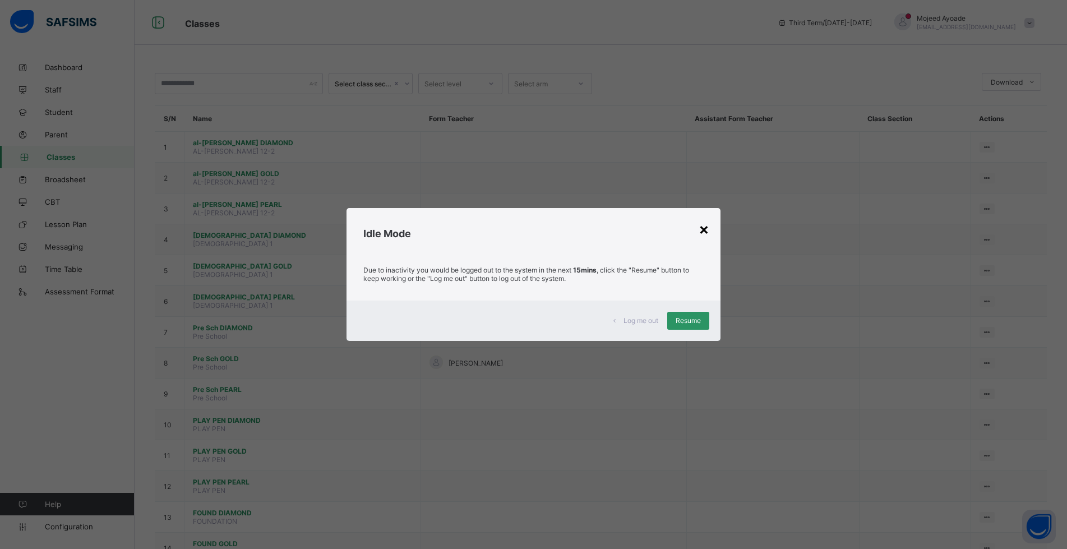
click at [706, 231] on div "×" at bounding box center [704, 228] width 11 height 19
